Goal: Check status: Check status

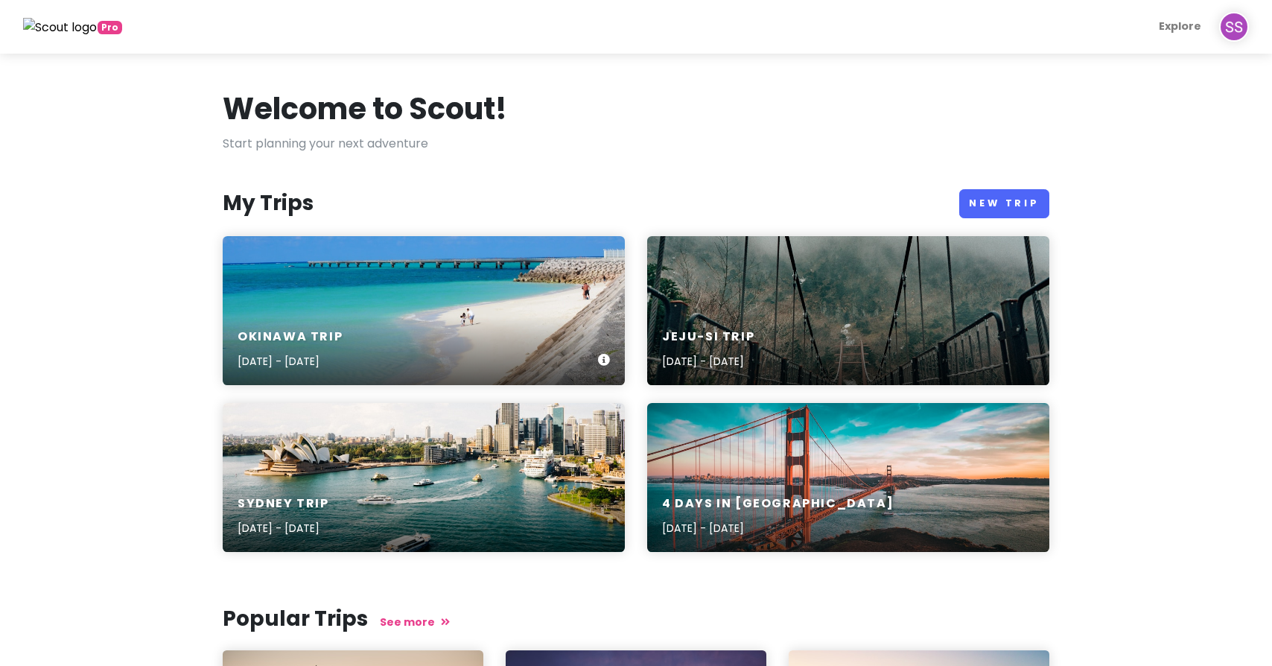
click at [502, 299] on div "Okinawa Trip [DATE] - [DATE]" at bounding box center [424, 310] width 402 height 149
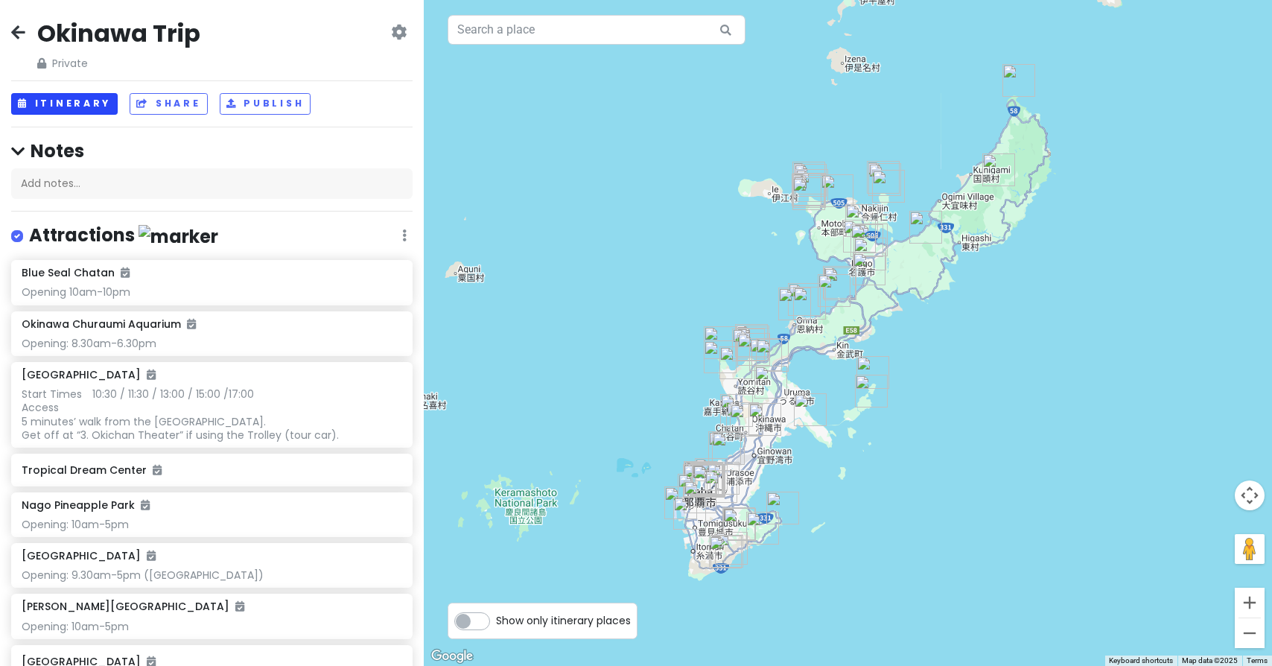
click at [74, 98] on button "Itinerary" at bounding box center [64, 104] width 106 height 22
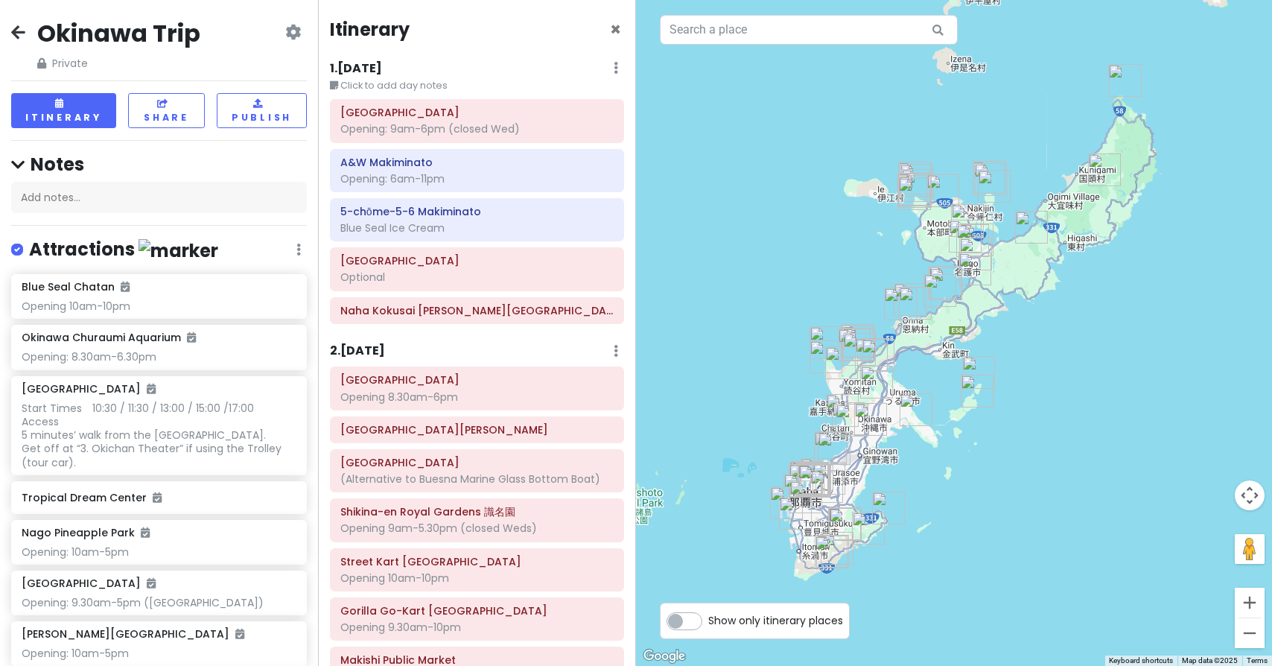
click at [372, 68] on h6 "1 . [DATE]" at bounding box center [356, 69] width 52 height 16
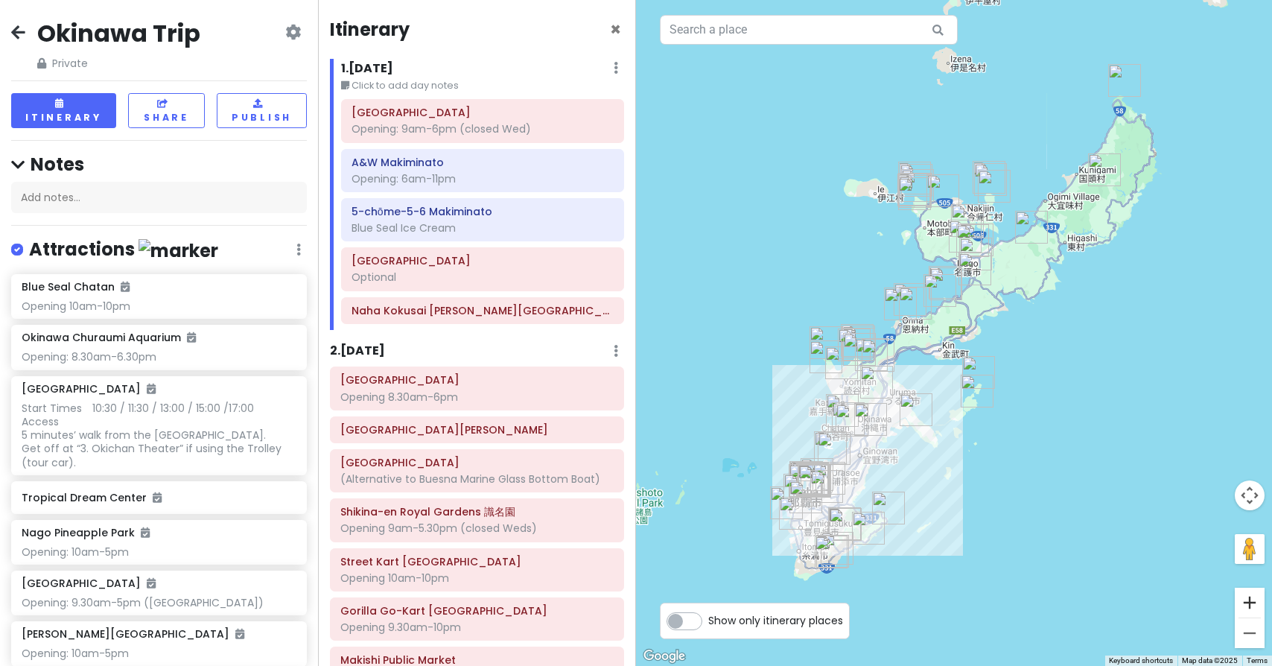
click at [1257, 602] on button "Zoom in" at bounding box center [1249, 602] width 30 height 30
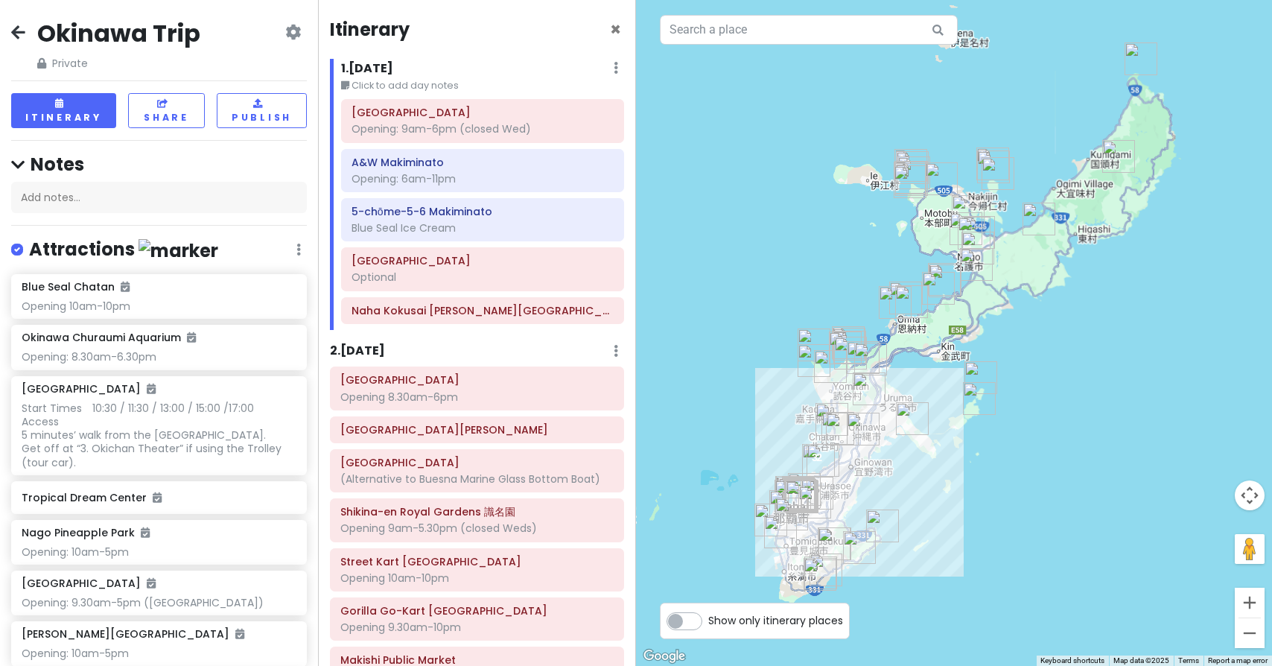
click at [1257, 602] on button "Zoom in" at bounding box center [1249, 602] width 30 height 30
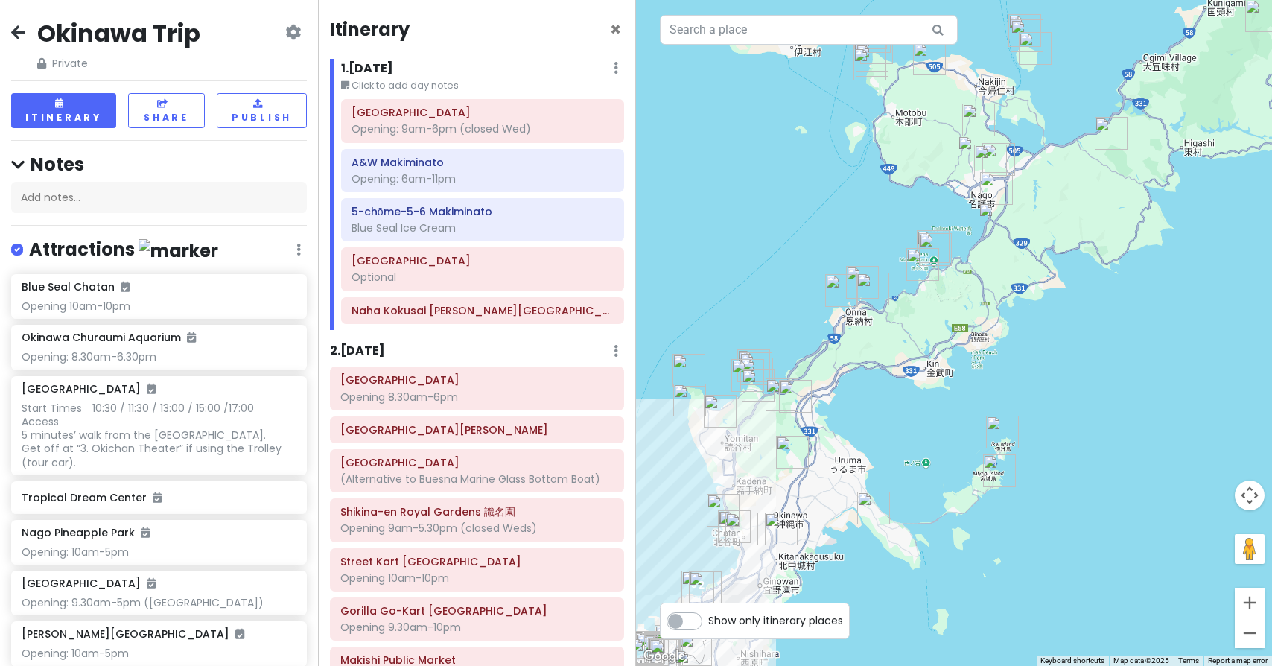
click at [1257, 602] on button "Zoom in" at bounding box center [1249, 602] width 30 height 30
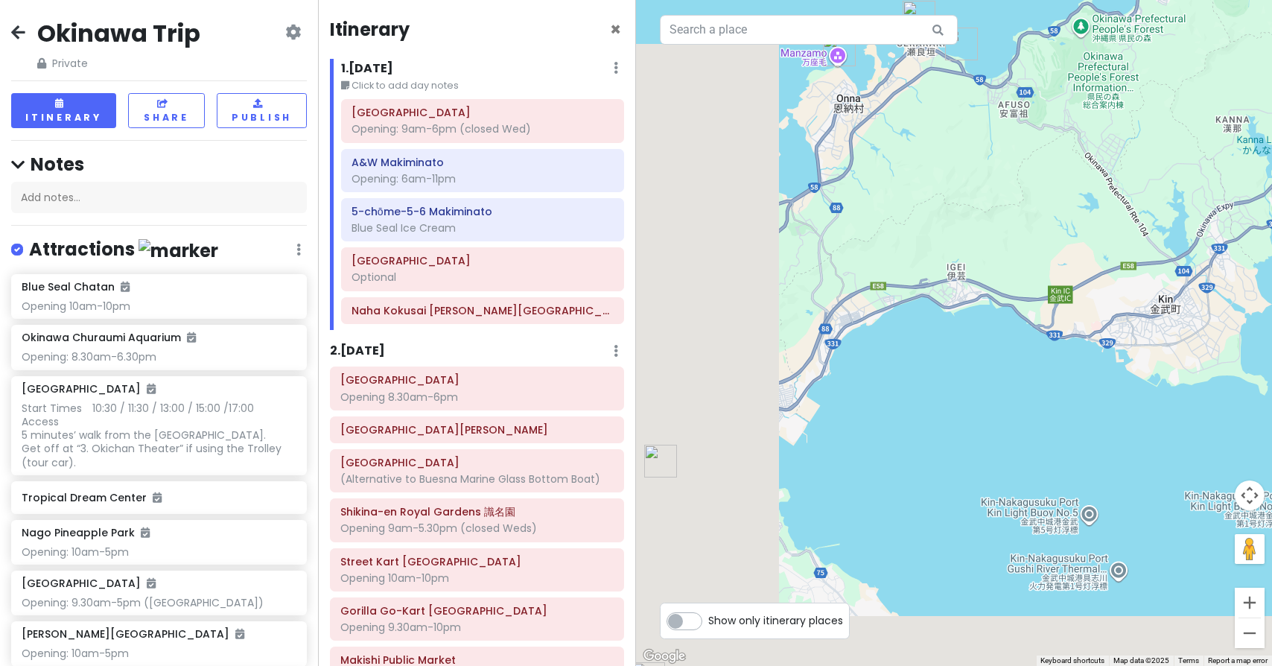
drag, startPoint x: 750, startPoint y: 500, endPoint x: 1220, endPoint y: 330, distance: 498.8
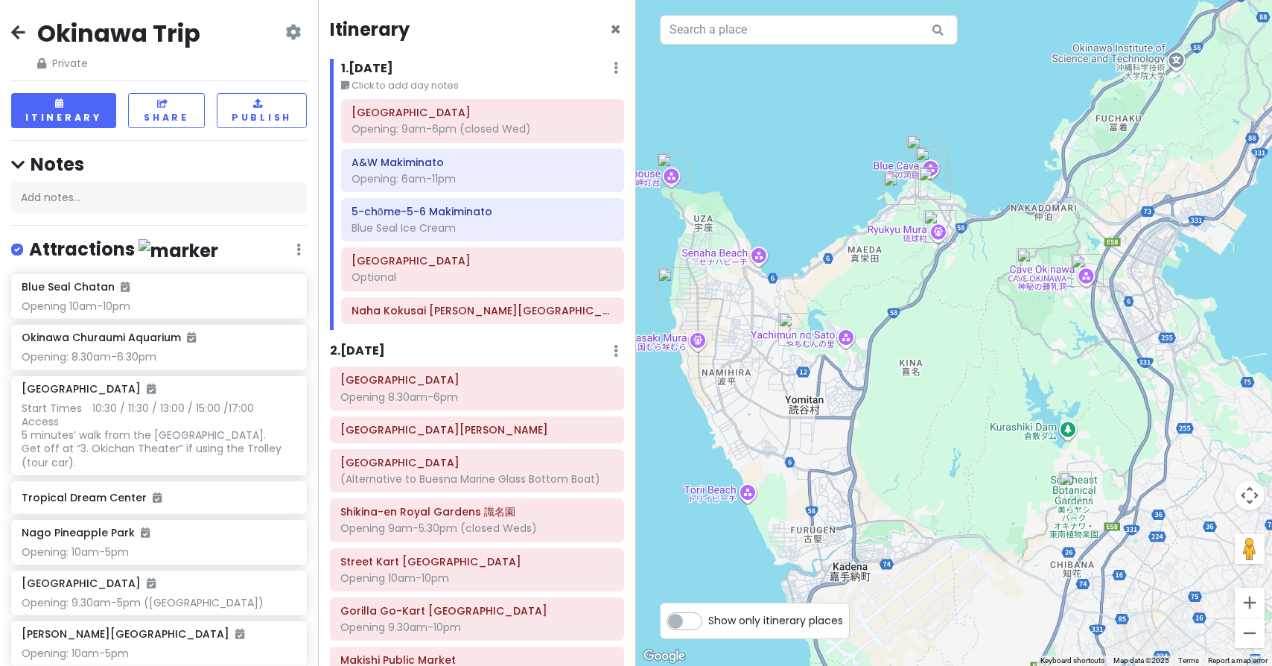
drag, startPoint x: 865, startPoint y: 369, endPoint x: 1101, endPoint y: 151, distance: 320.9
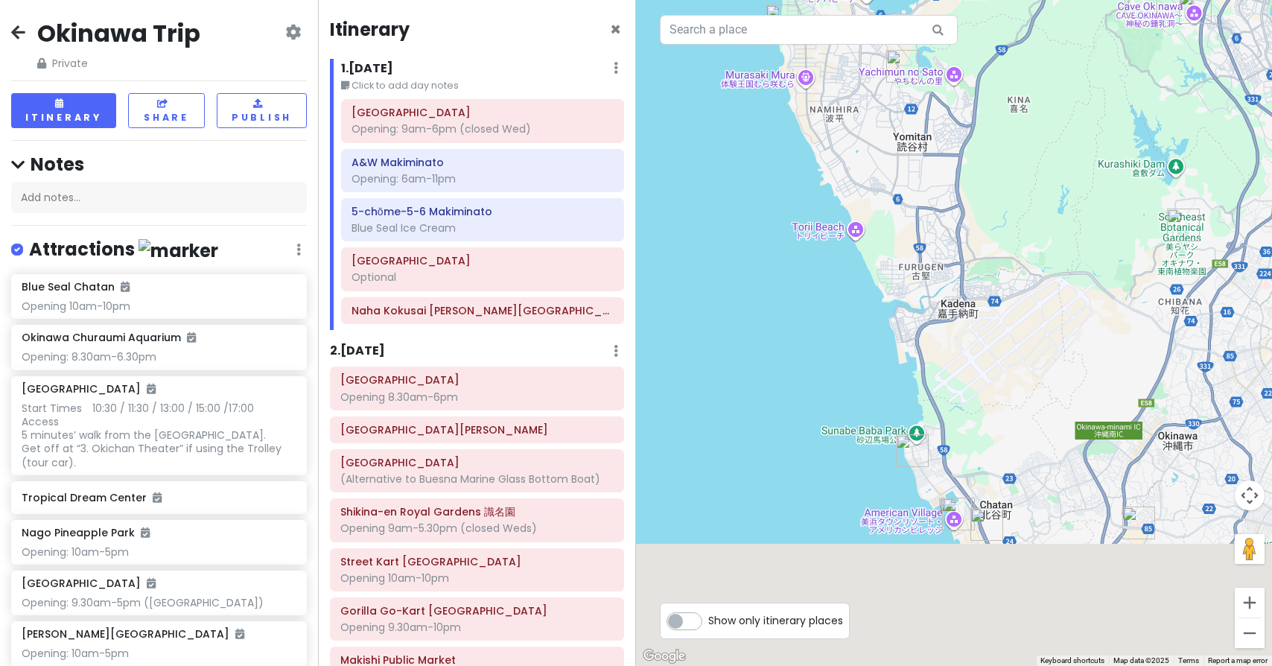
drag, startPoint x: 905, startPoint y: 288, endPoint x: 1015, endPoint y: 22, distance: 288.4
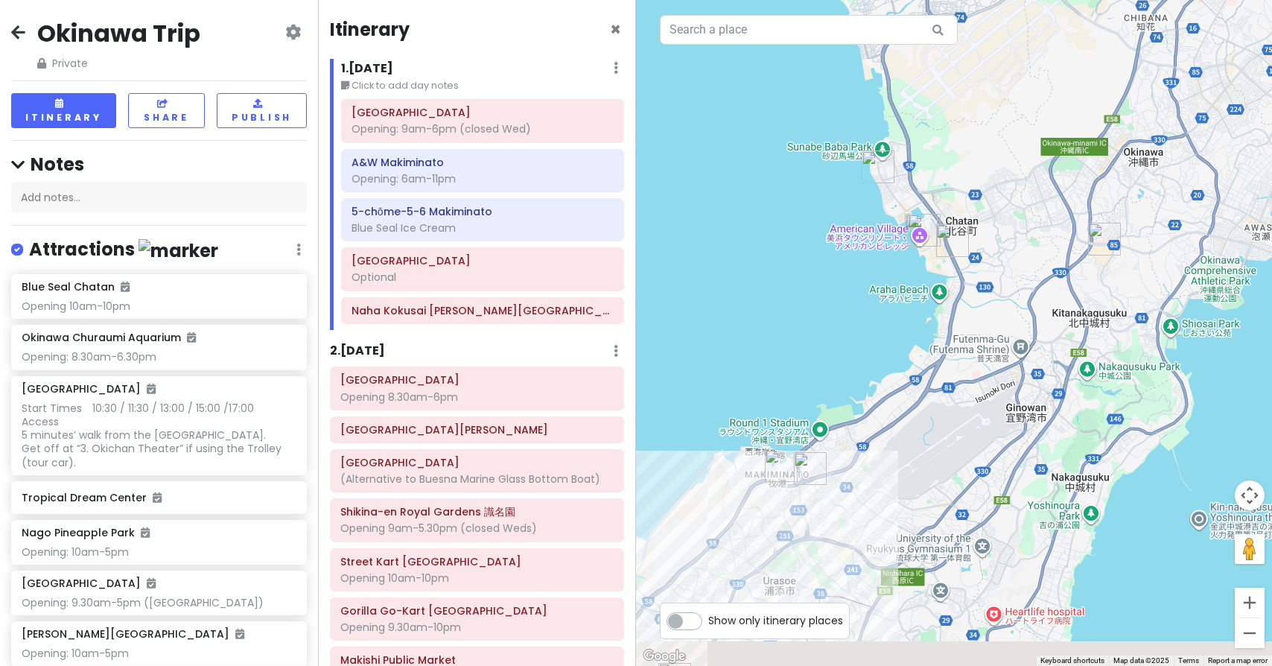
drag, startPoint x: 838, startPoint y: 319, endPoint x: 800, endPoint y: 7, distance: 313.5
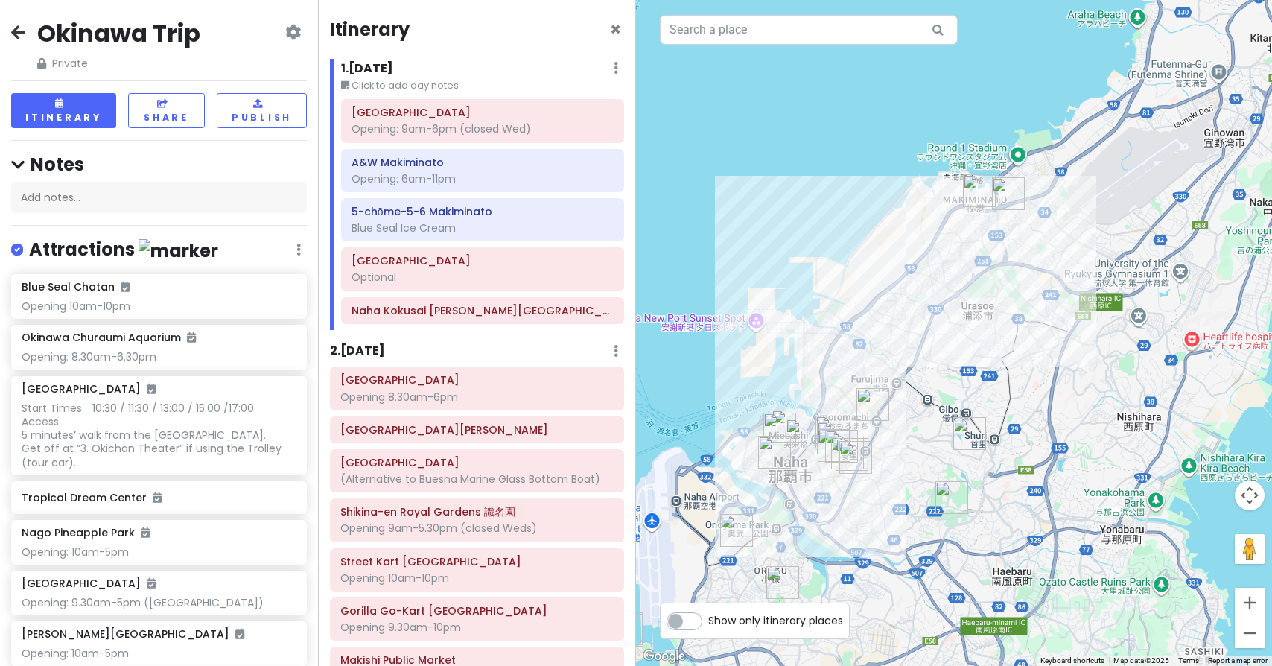
drag, startPoint x: 730, startPoint y: 254, endPoint x: 932, endPoint y: 3, distance: 322.0
click at [1257, 597] on button "Zoom in" at bounding box center [1249, 602] width 30 height 30
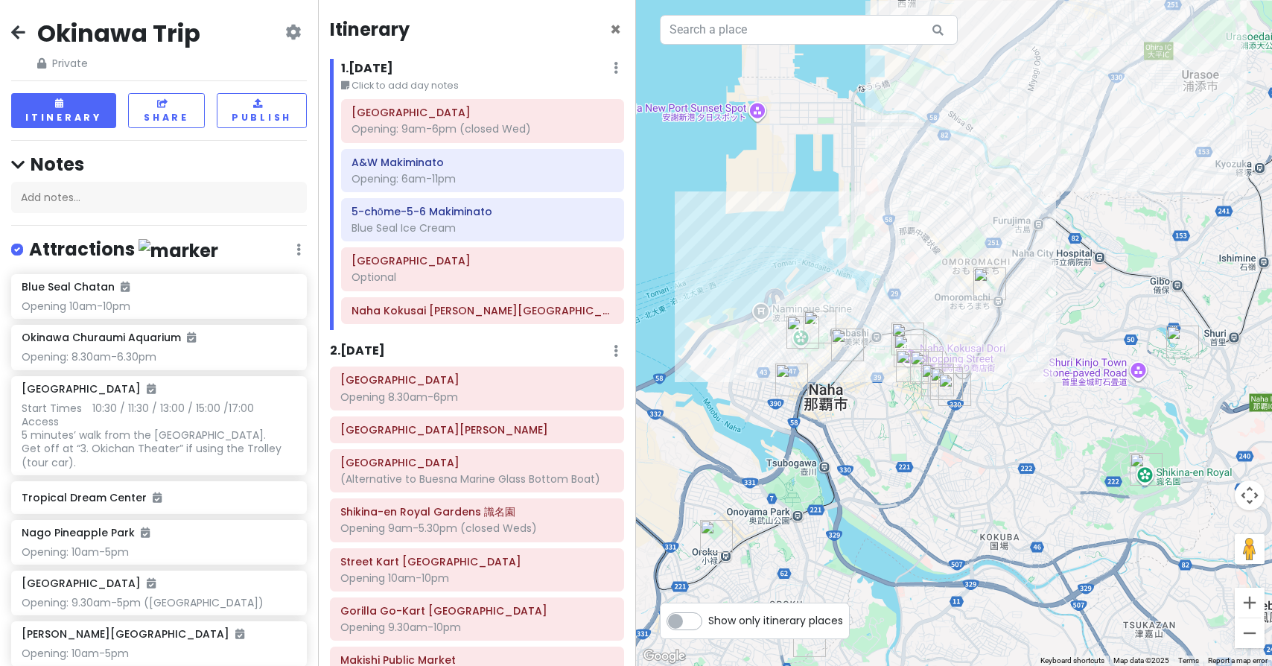
drag, startPoint x: 856, startPoint y: 339, endPoint x: 1056, endPoint y: 130, distance: 290.2
click at [1249, 603] on button "Zoom in" at bounding box center [1249, 602] width 30 height 30
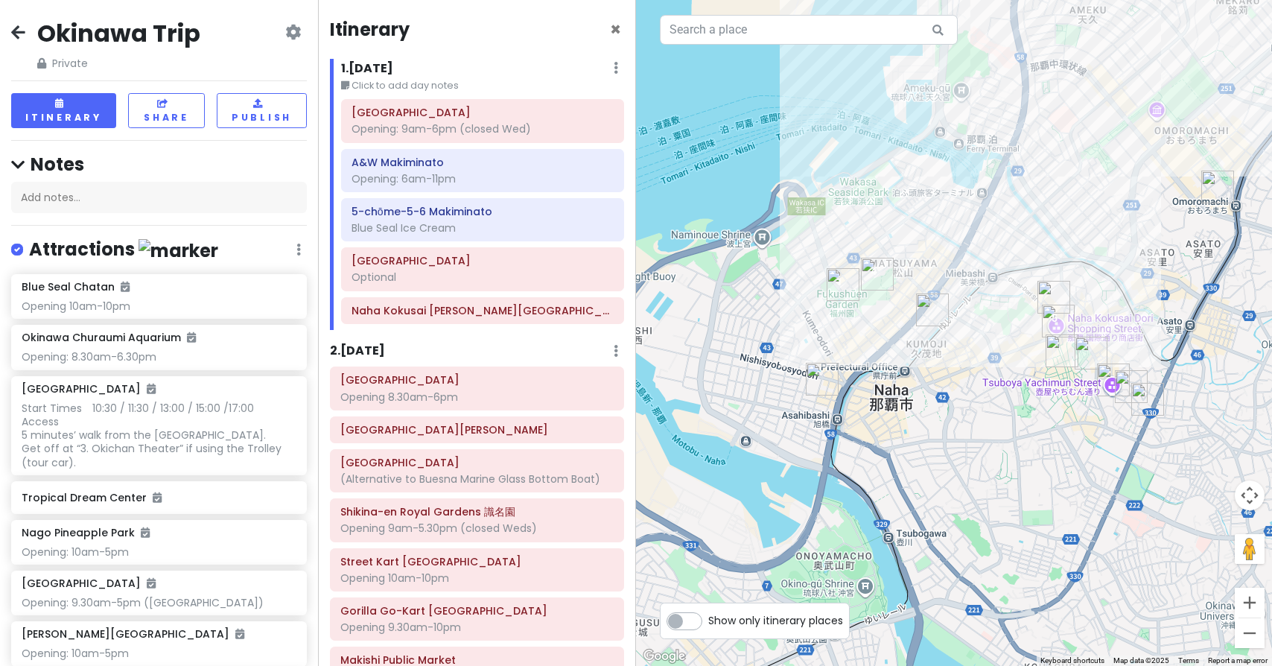
drag, startPoint x: 817, startPoint y: 435, endPoint x: 1010, endPoint y: 369, distance: 204.4
click at [1255, 602] on button "Zoom in" at bounding box center [1249, 602] width 30 height 30
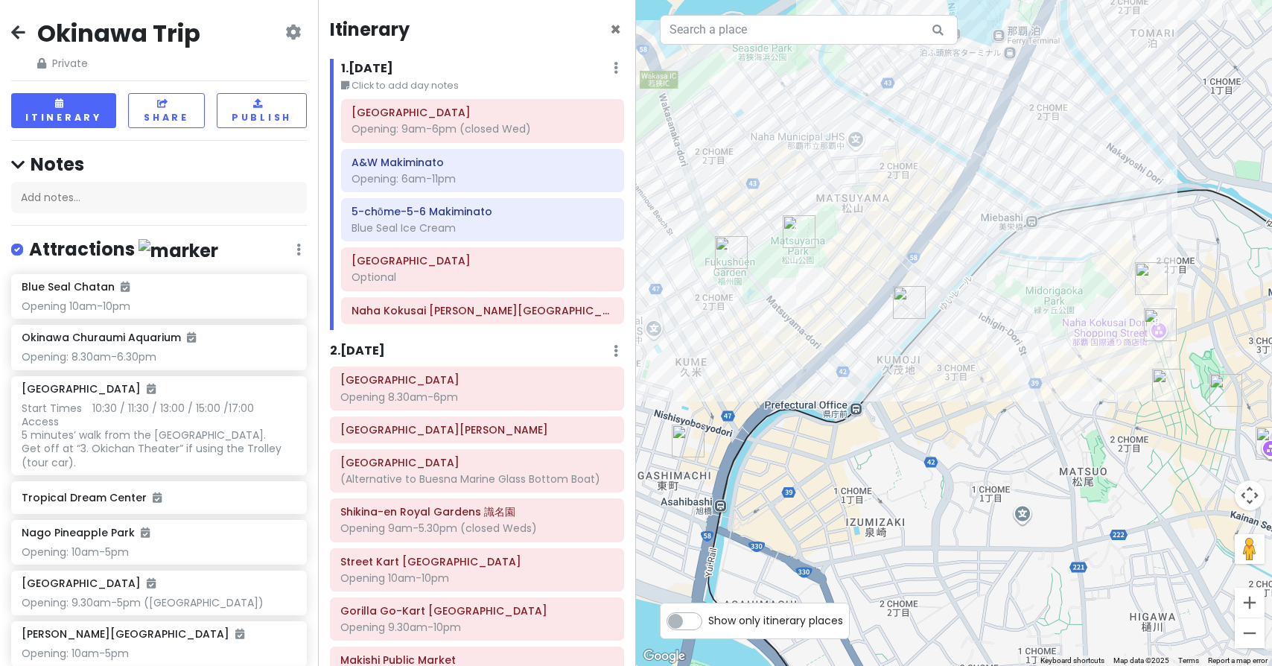
click at [1150, 270] on img "JR Kyushu Hotel Blossom Naha" at bounding box center [1151, 278] width 33 height 33
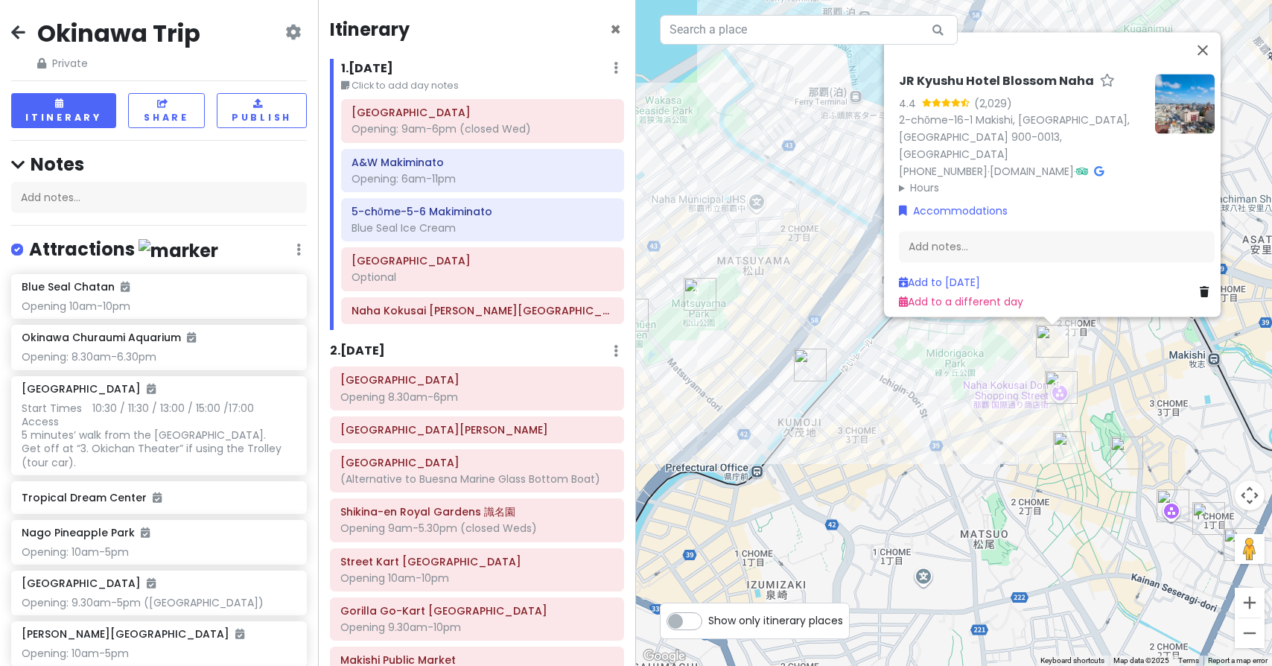
click at [701, 296] on img "Matsuyama Park" at bounding box center [699, 294] width 33 height 33
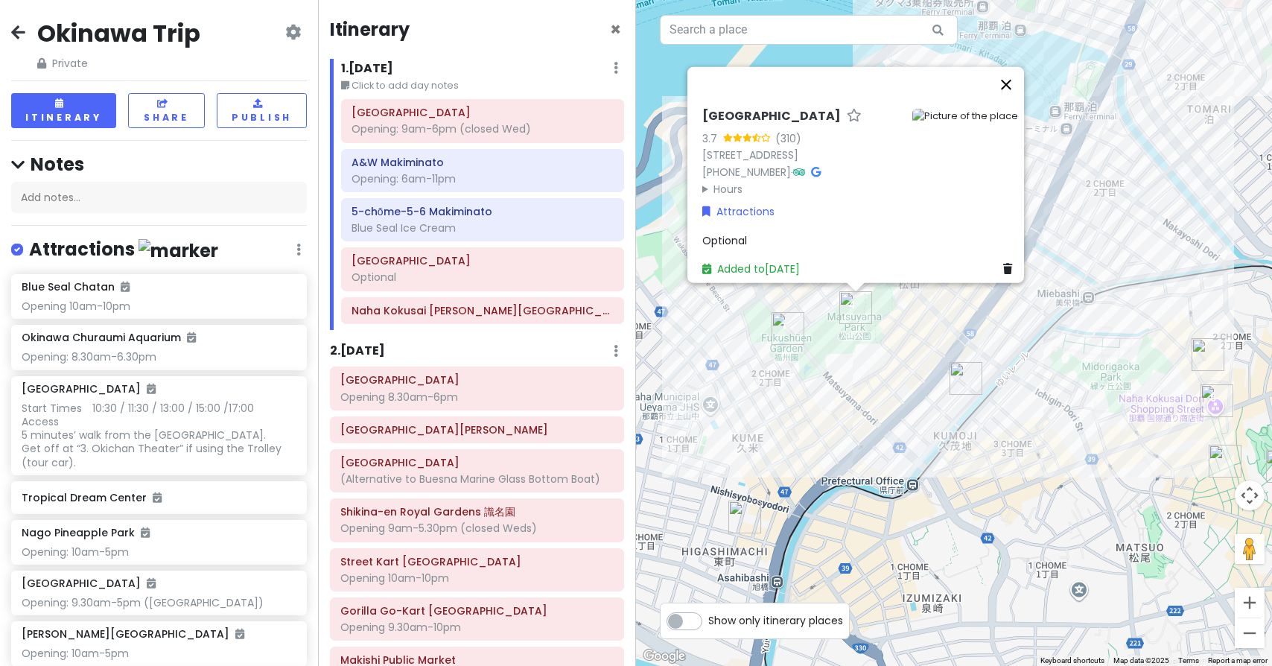
click at [1016, 67] on button "Close" at bounding box center [1006, 85] width 36 height 36
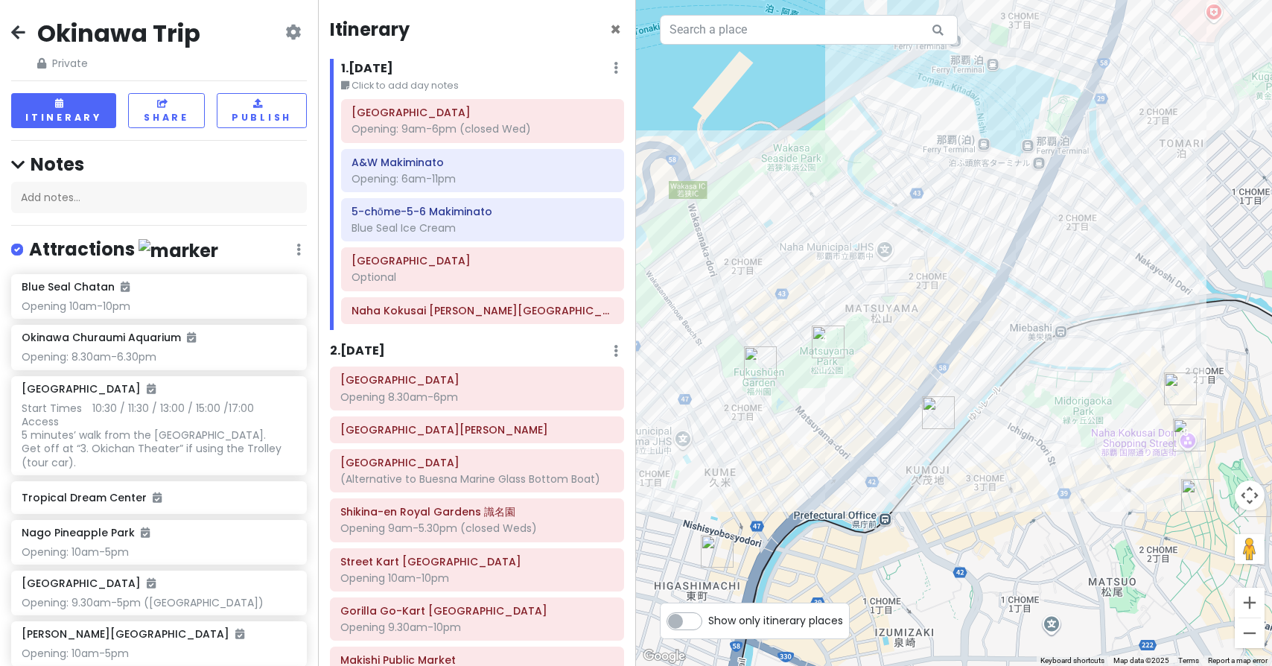
drag, startPoint x: 1098, startPoint y: 188, endPoint x: 1069, endPoint y: 222, distance: 44.9
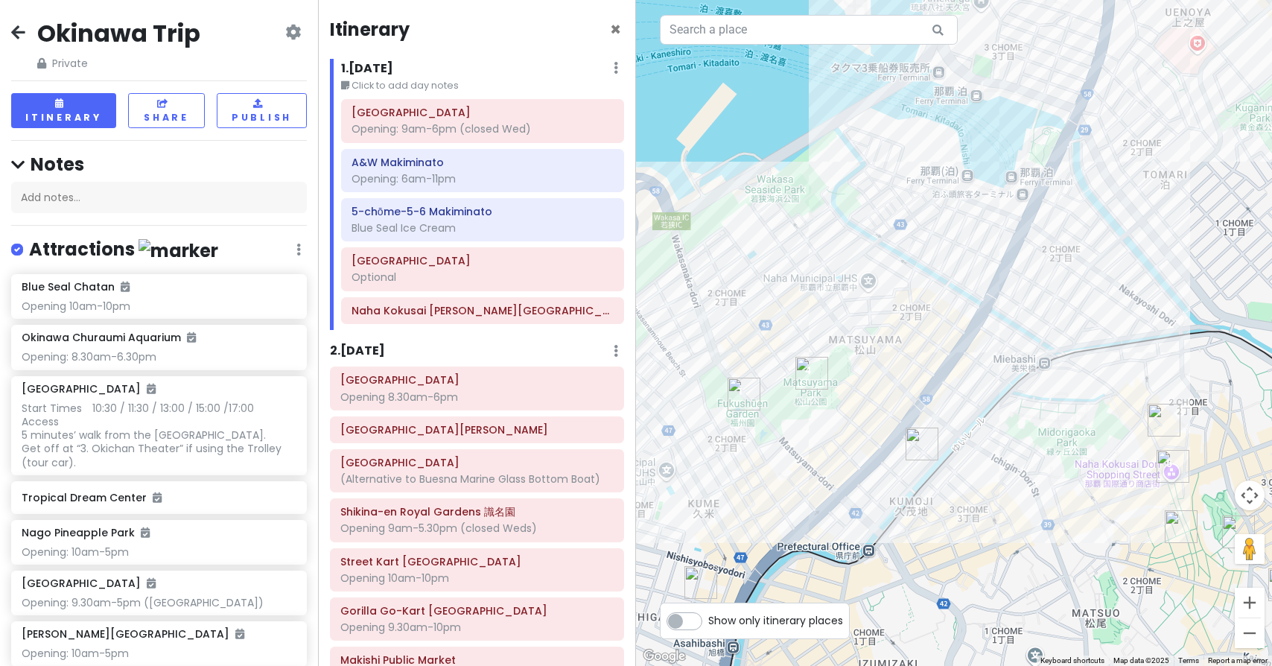
drag, startPoint x: 1196, startPoint y: 109, endPoint x: 1179, endPoint y: 141, distance: 37.0
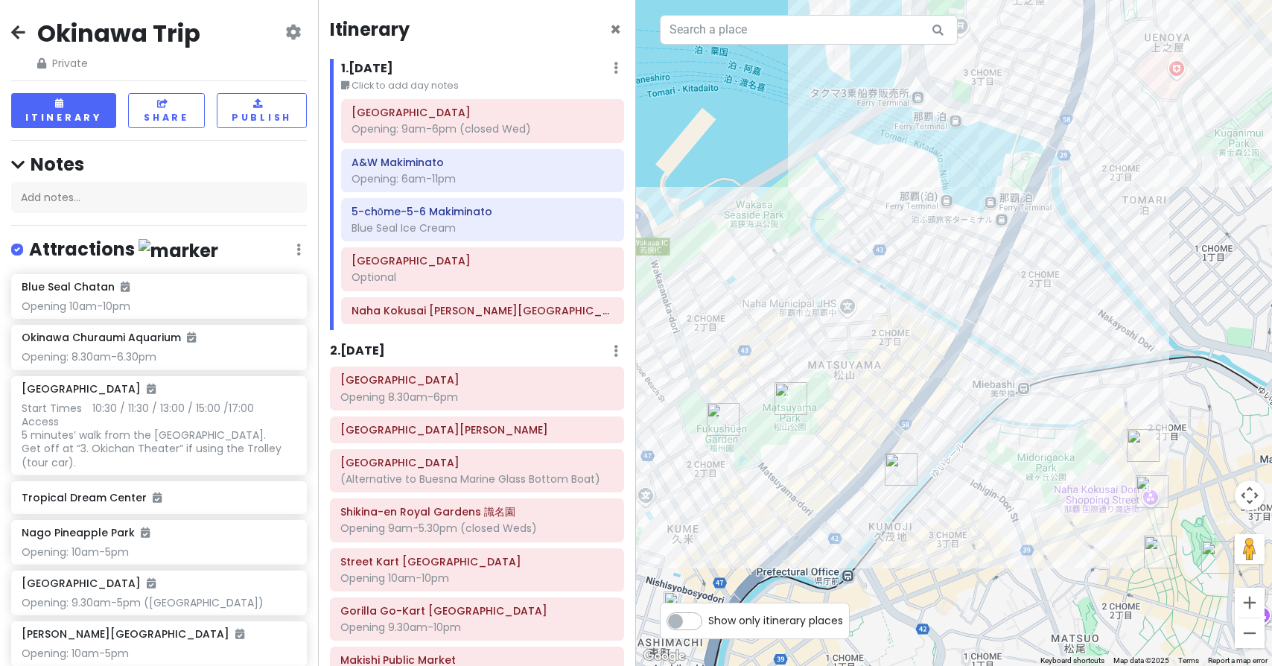
drag, startPoint x: 1187, startPoint y: 109, endPoint x: 1161, endPoint y: 153, distance: 51.3
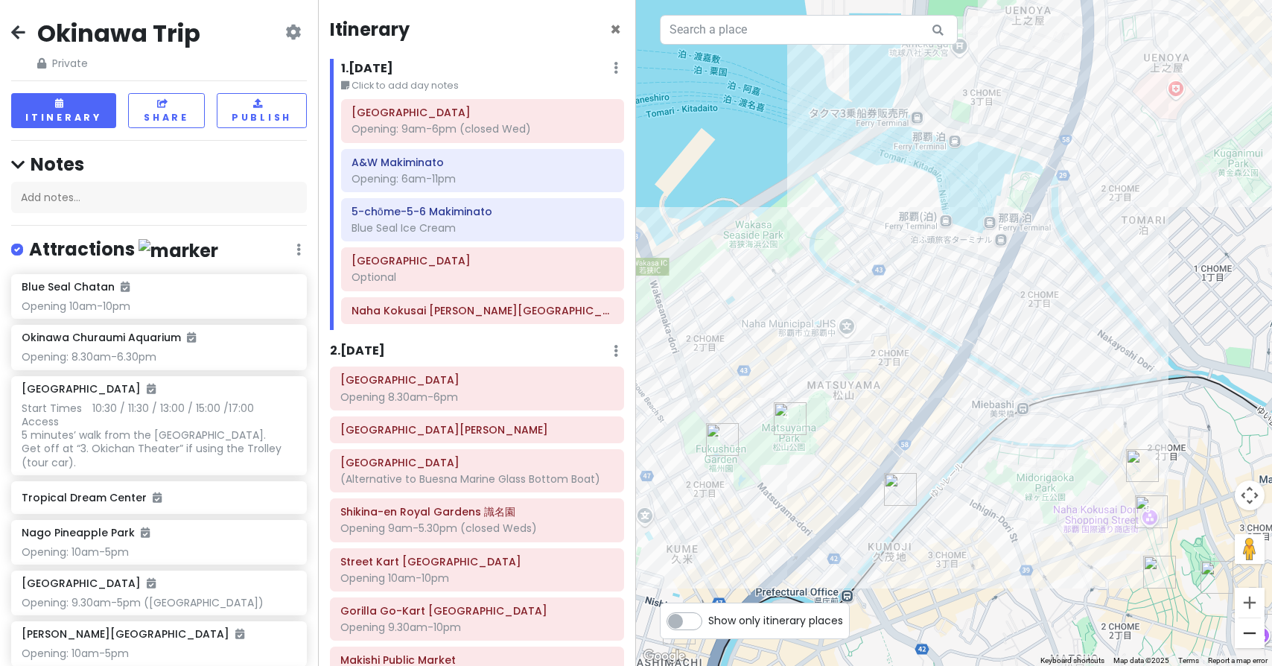
click at [1255, 628] on button "Zoom out" at bounding box center [1249, 633] width 30 height 30
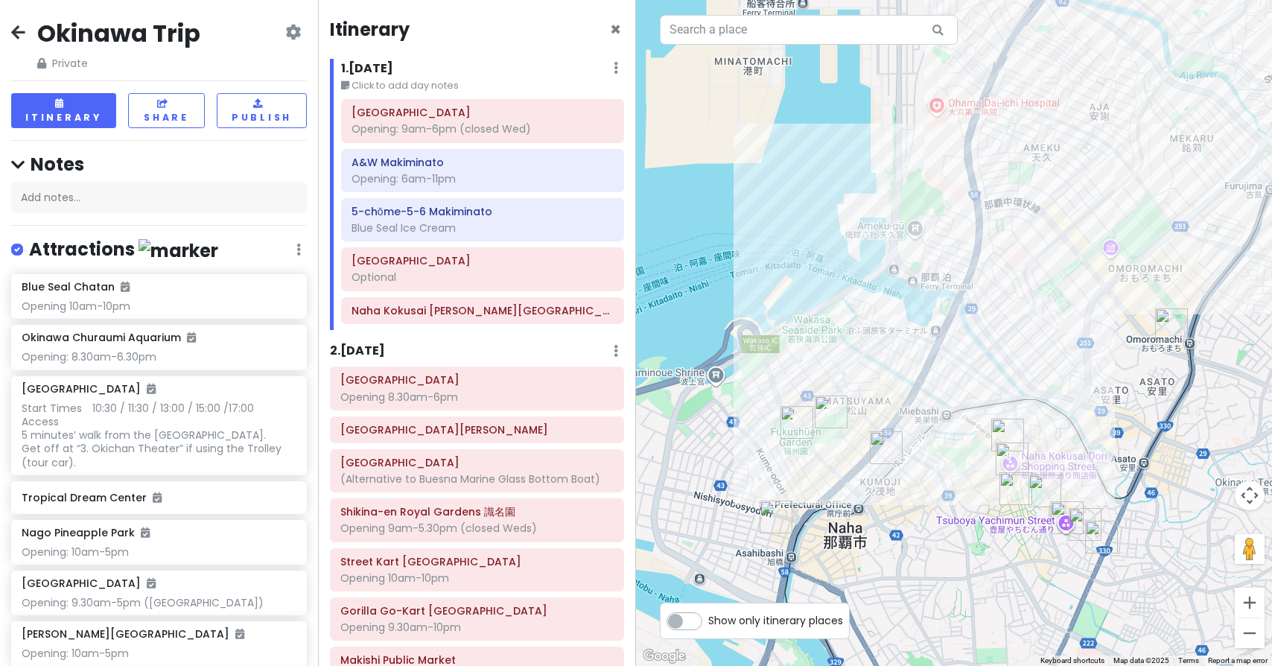
drag, startPoint x: 1167, startPoint y: 156, endPoint x: 1116, endPoint y: 220, distance: 81.6
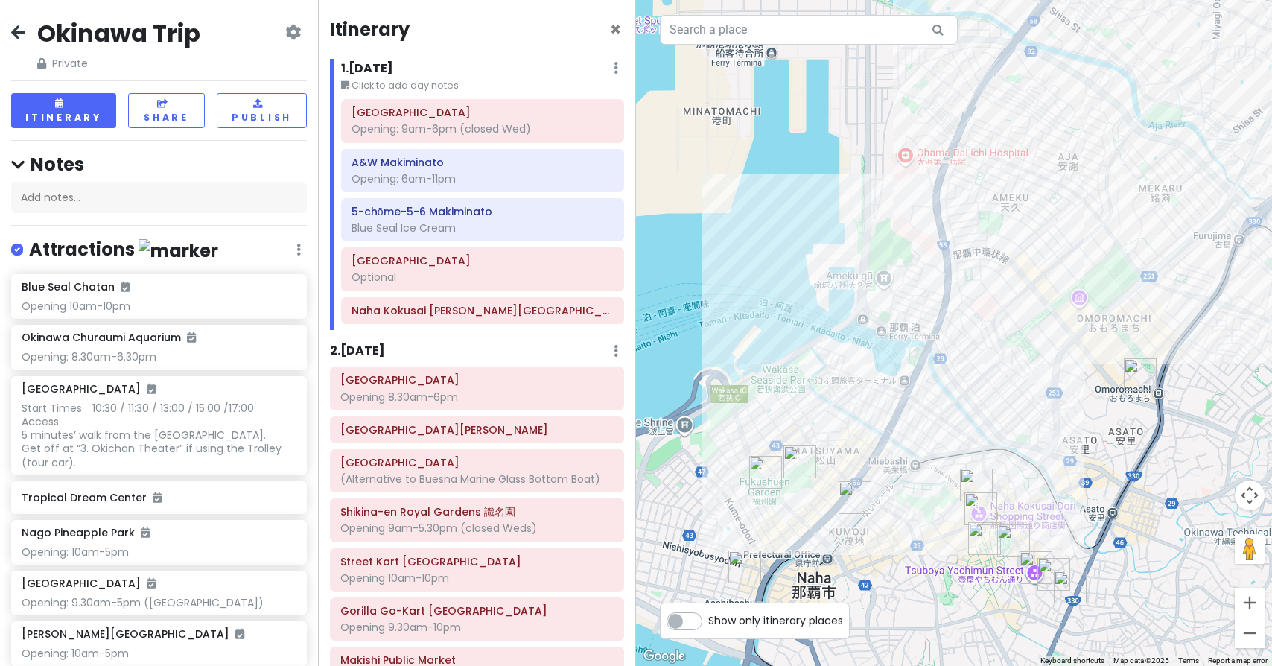
drag, startPoint x: 1211, startPoint y: 105, endPoint x: 1187, endPoint y: 138, distance: 41.5
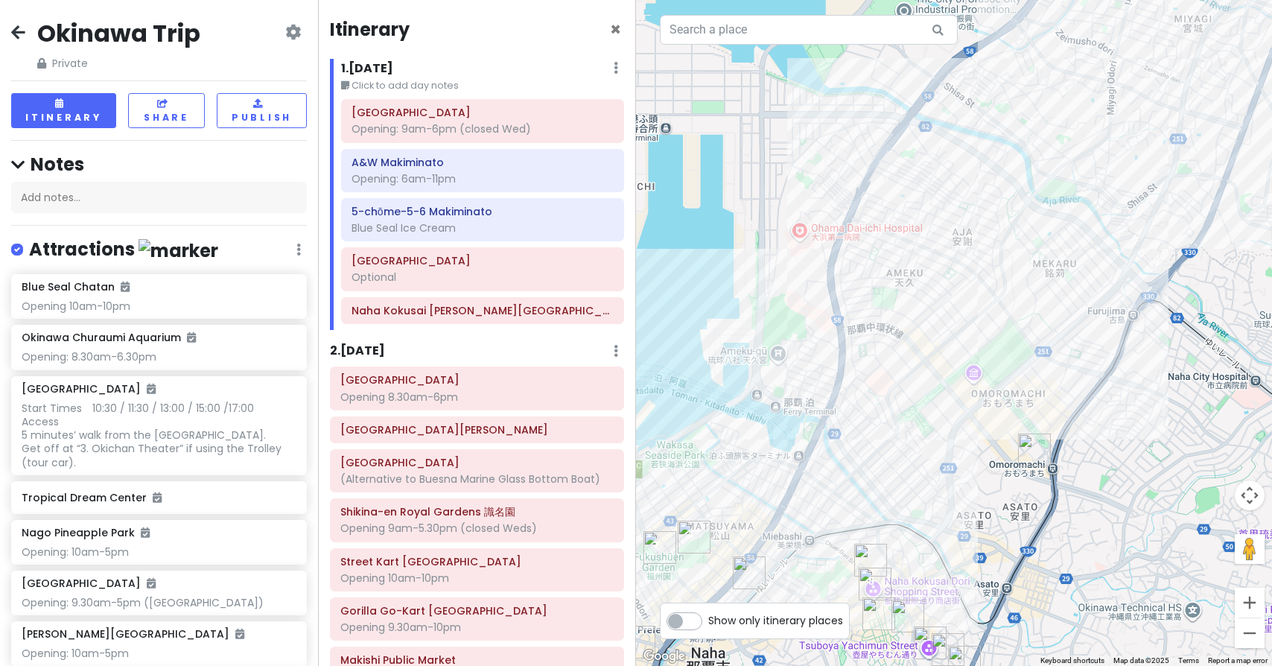
drag, startPoint x: 1217, startPoint y: 90, endPoint x: 1080, endPoint y: 165, distance: 156.3
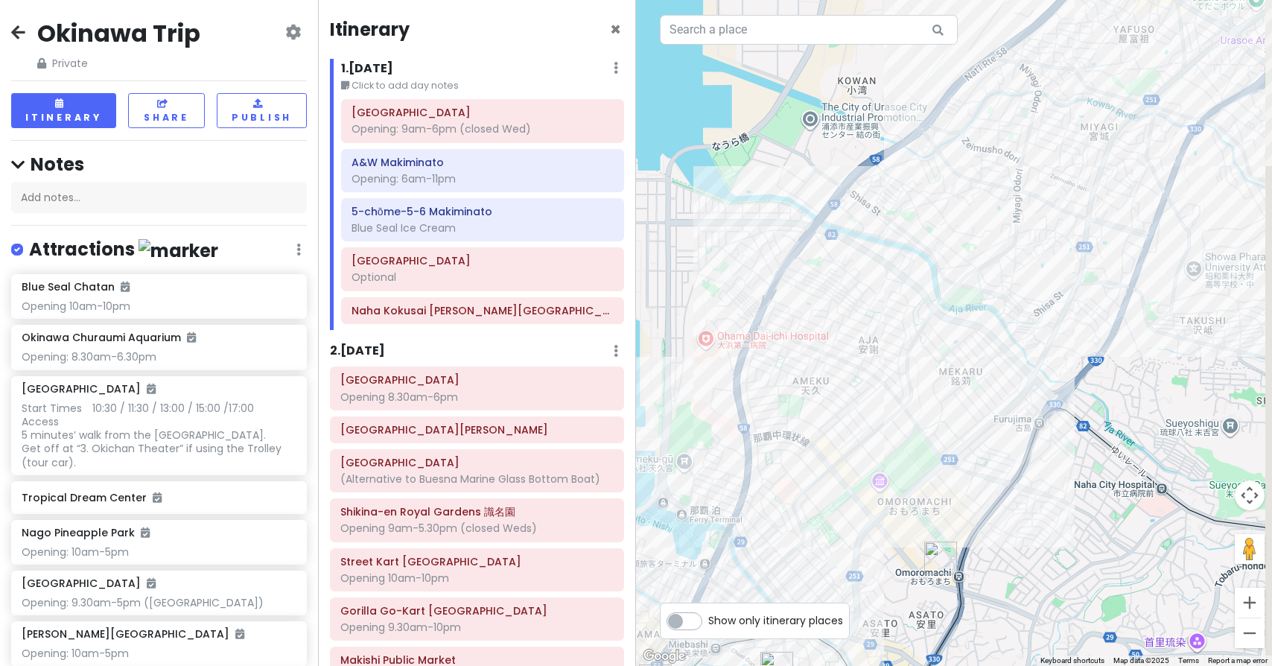
drag, startPoint x: 1183, startPoint y: 96, endPoint x: 1116, endPoint y: 209, distance: 131.5
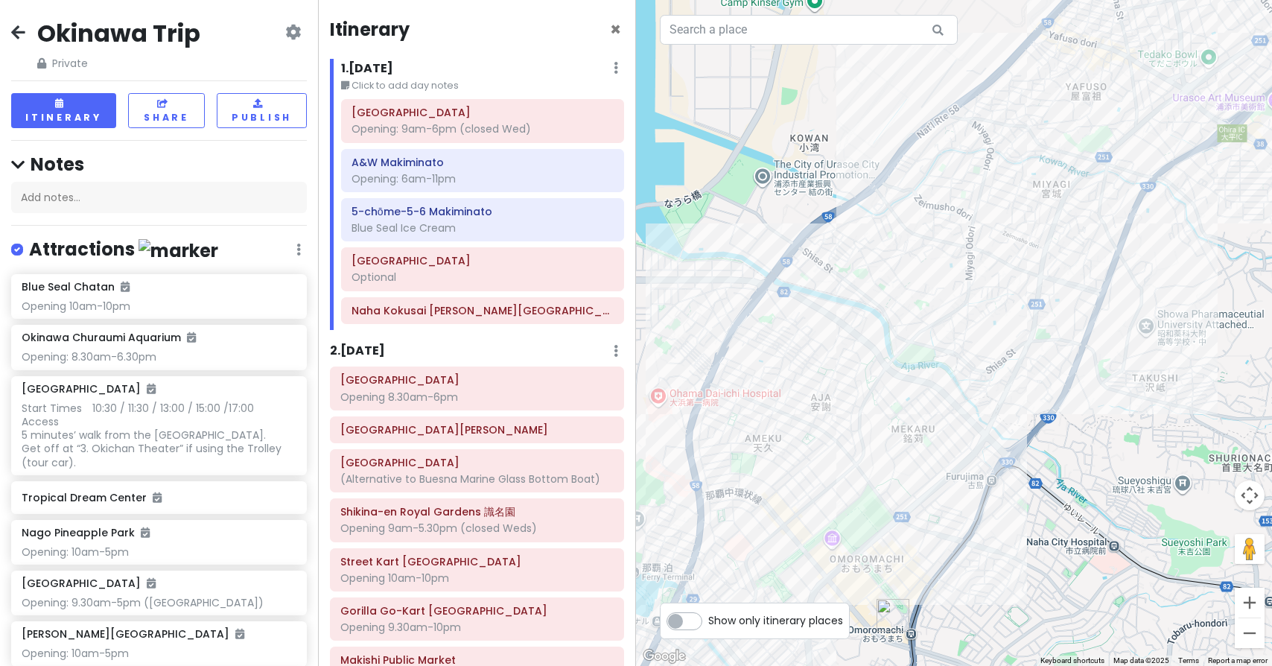
drag, startPoint x: 1215, startPoint y: 74, endPoint x: 1155, endPoint y: 154, distance: 100.1
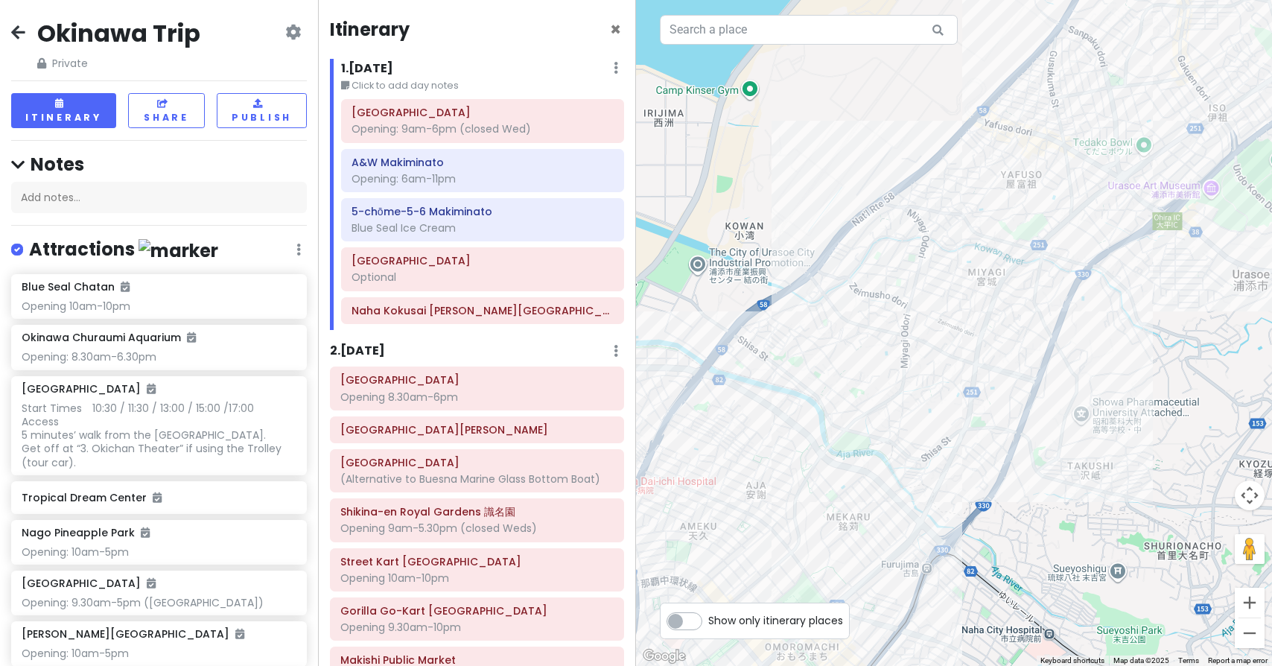
drag, startPoint x: 1222, startPoint y: 67, endPoint x: 1176, endPoint y: 122, distance: 71.9
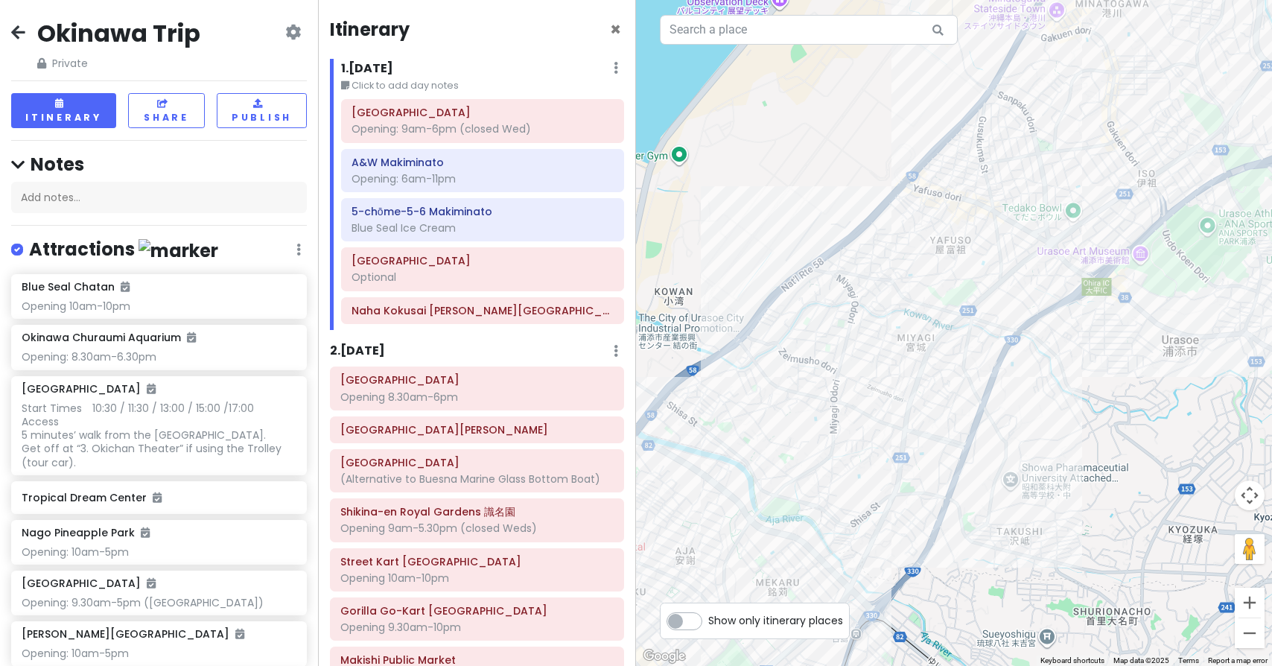
drag, startPoint x: 1242, startPoint y: 80, endPoint x: 1153, endPoint y: 182, distance: 135.1
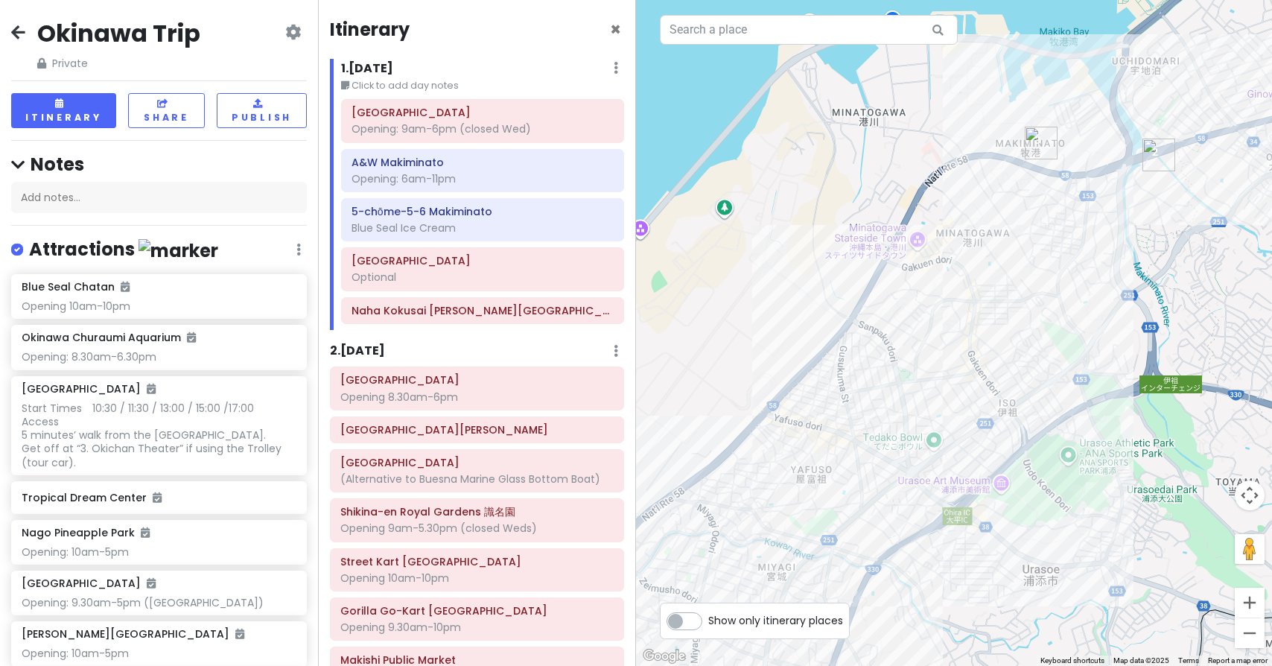
click at [1159, 153] on img "A&W Makiminato" at bounding box center [1158, 154] width 33 height 33
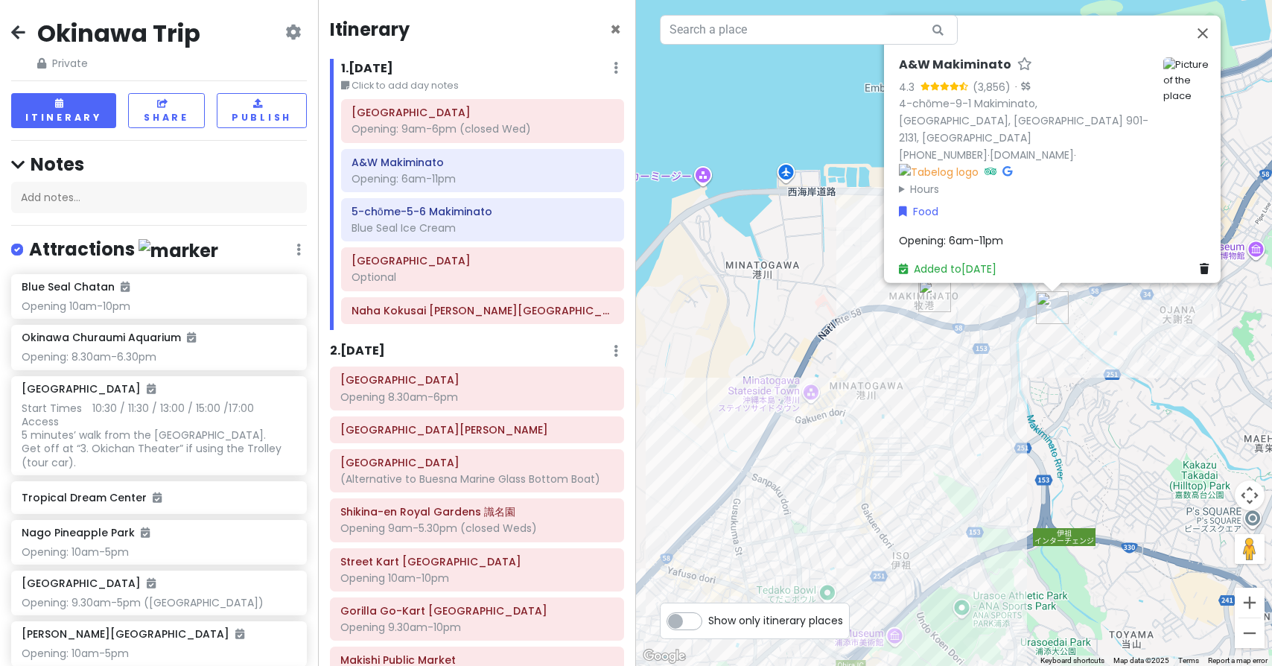
click at [931, 295] on img "5-chōme-5-6 Makiminato" at bounding box center [934, 295] width 33 height 33
